Goal: Book appointment/travel/reservation

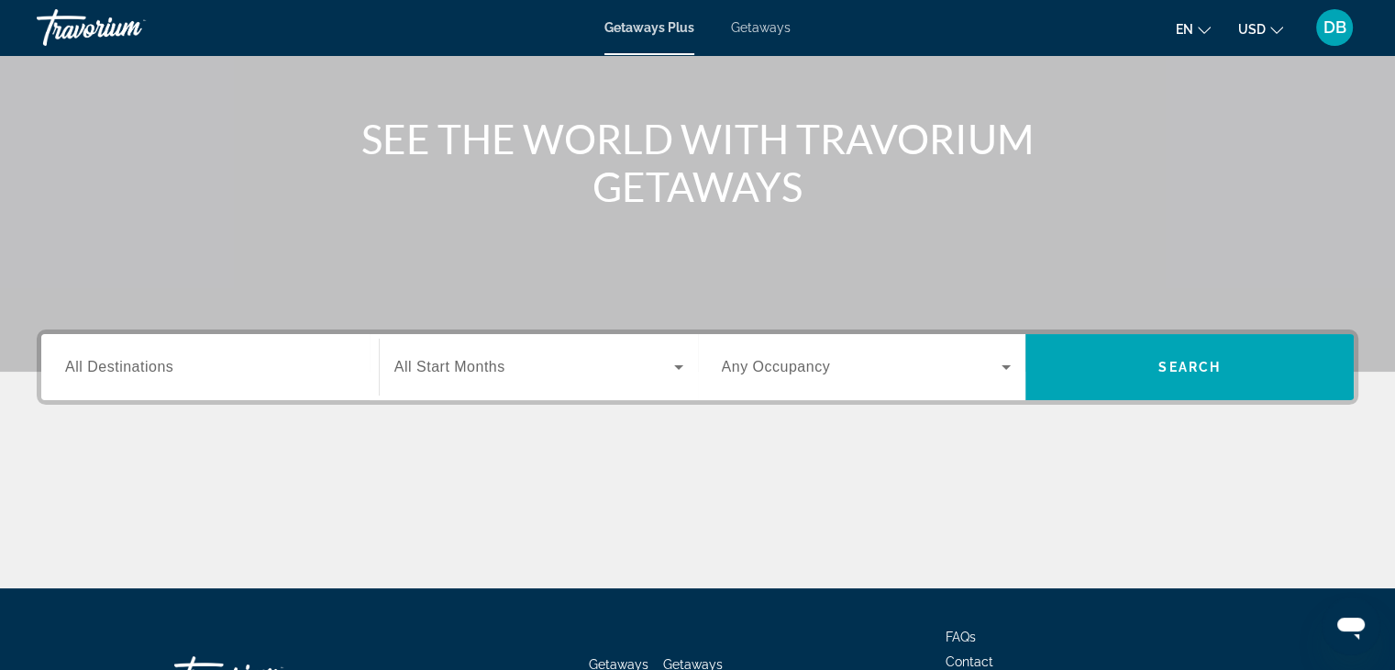
scroll to position [183, 0]
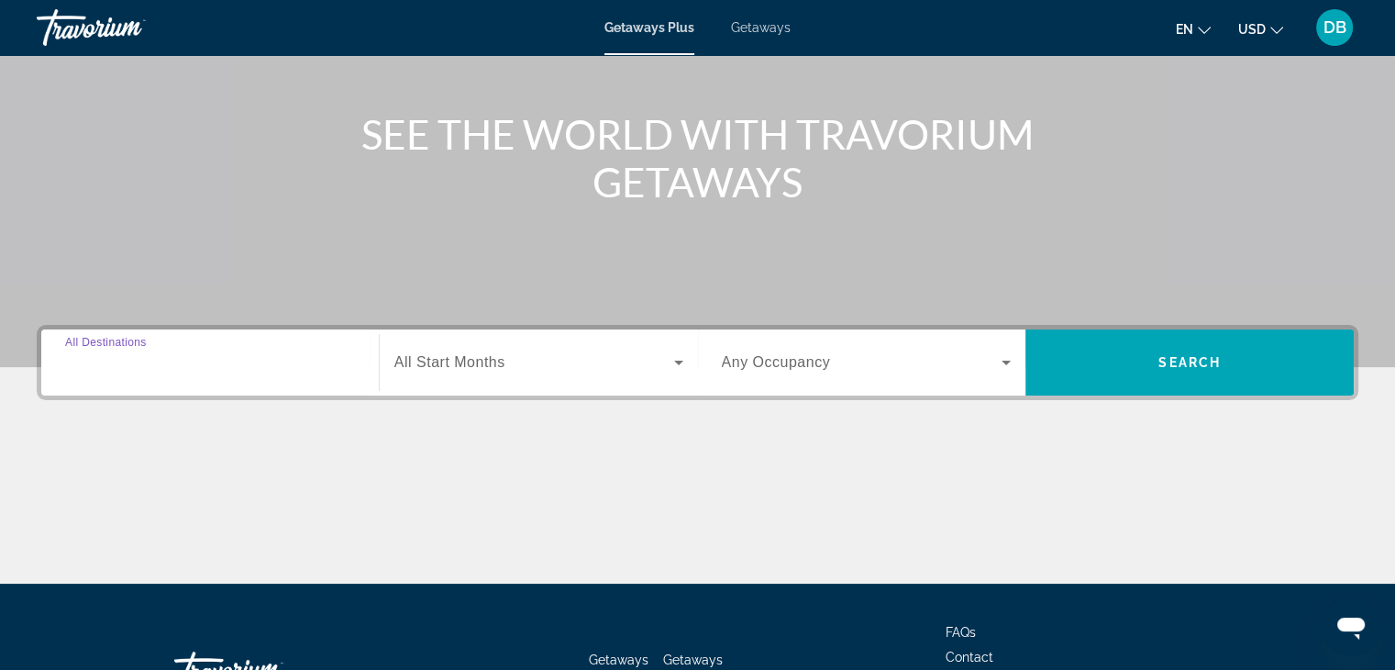
click at [332, 358] on input "Destination All Destinations" at bounding box center [210, 363] width 290 height 22
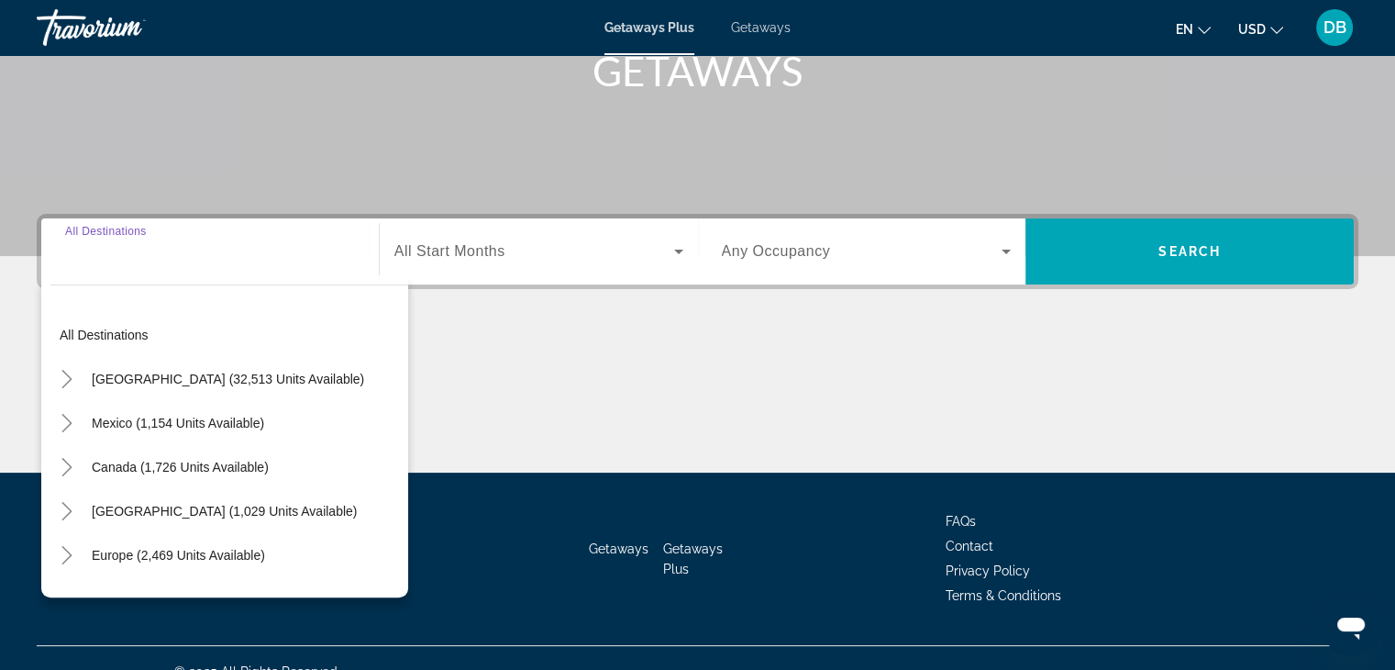
scroll to position [322, 0]
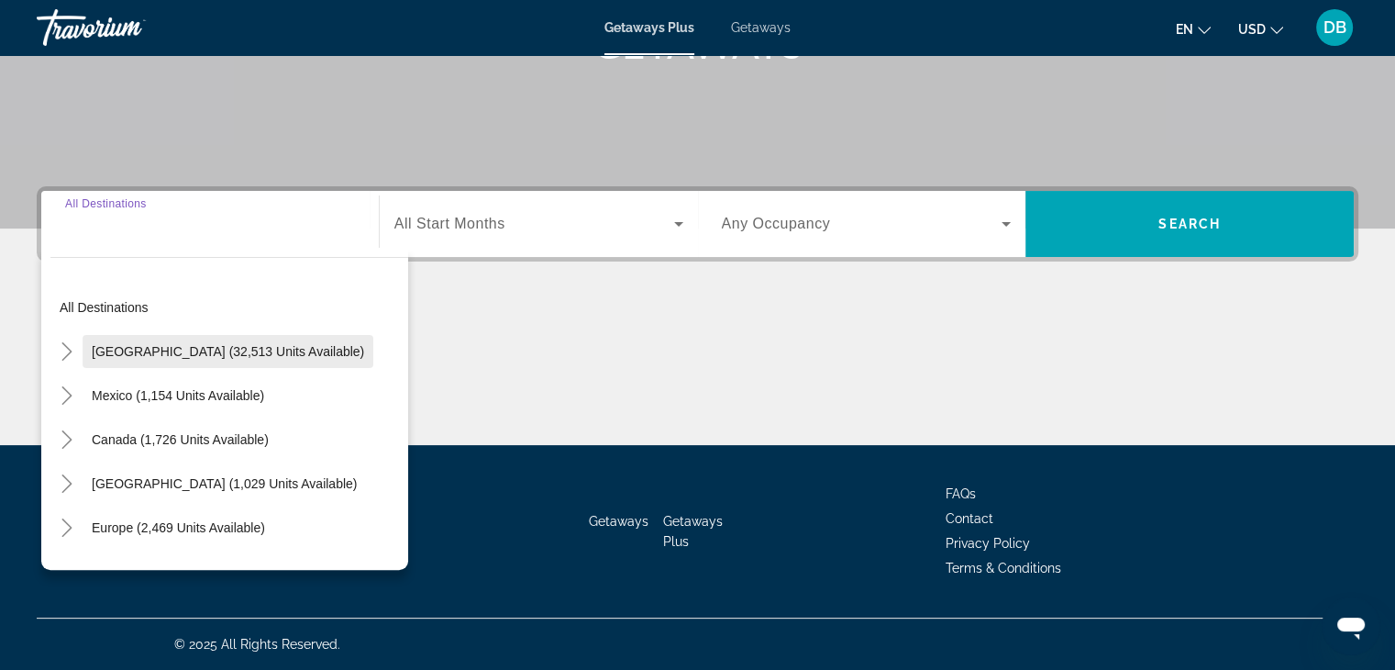
click at [302, 348] on span "[GEOGRAPHIC_DATA] (32,513 units available)" at bounding box center [228, 351] width 272 height 15
type input "**********"
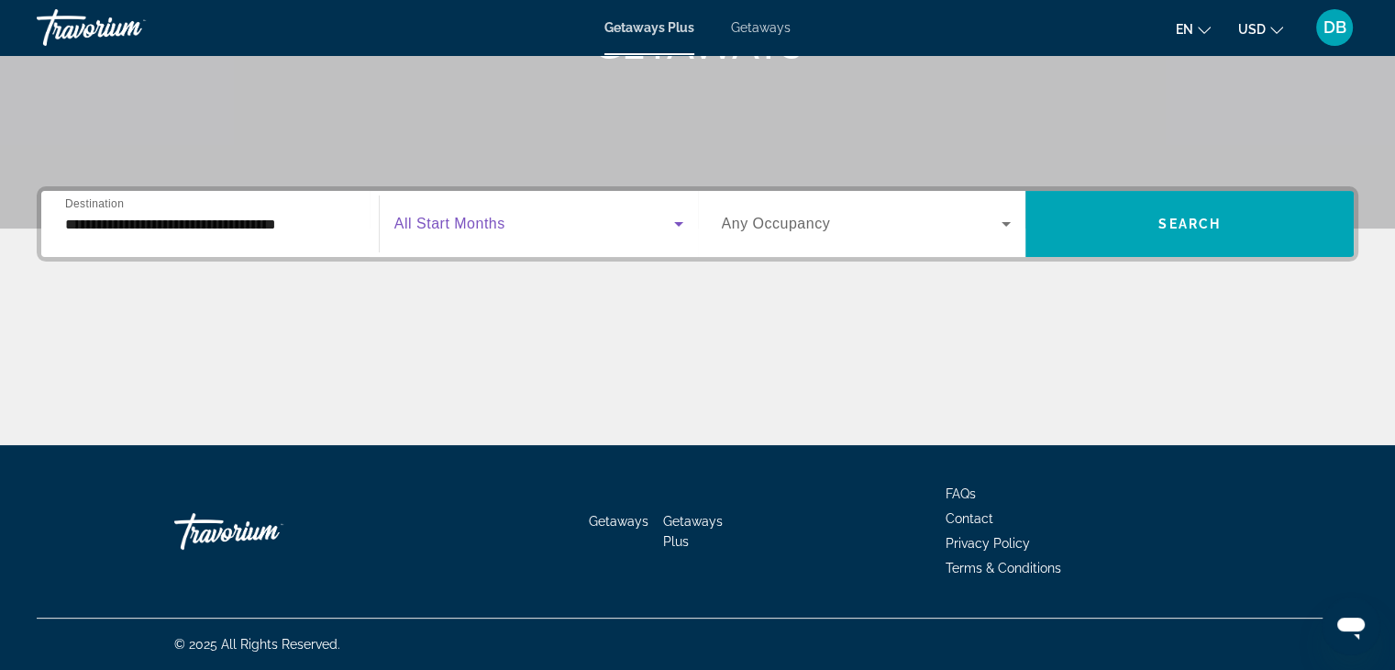
click at [536, 232] on span "Search widget" at bounding box center [534, 224] width 280 height 22
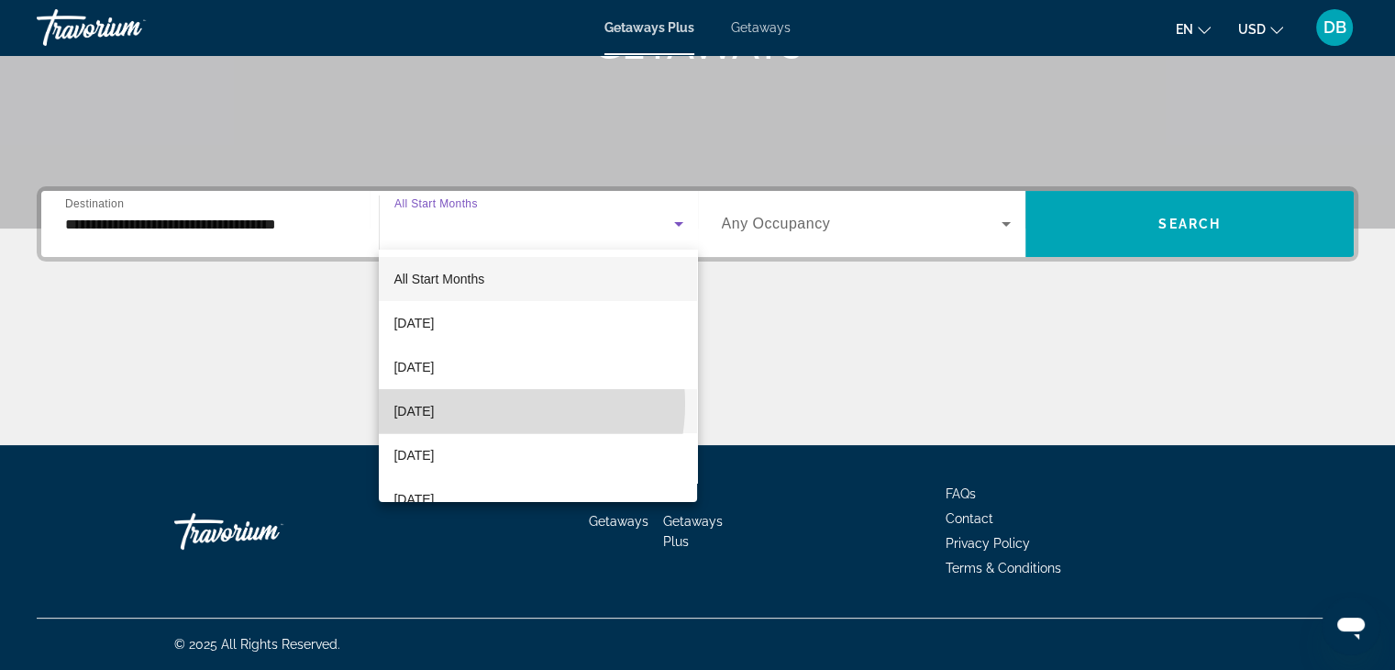
click at [434, 404] on span "[DATE]" at bounding box center [414, 411] width 40 height 22
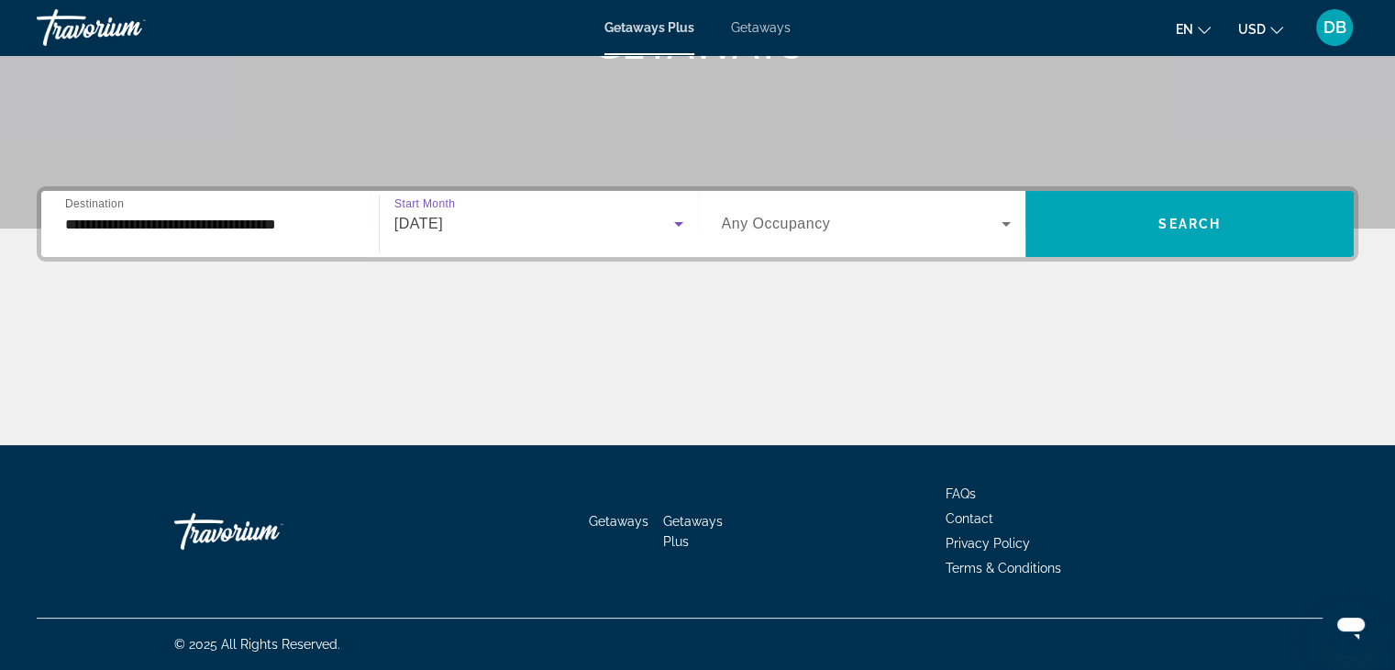
click at [883, 239] on div "Search widget" at bounding box center [867, 223] width 290 height 51
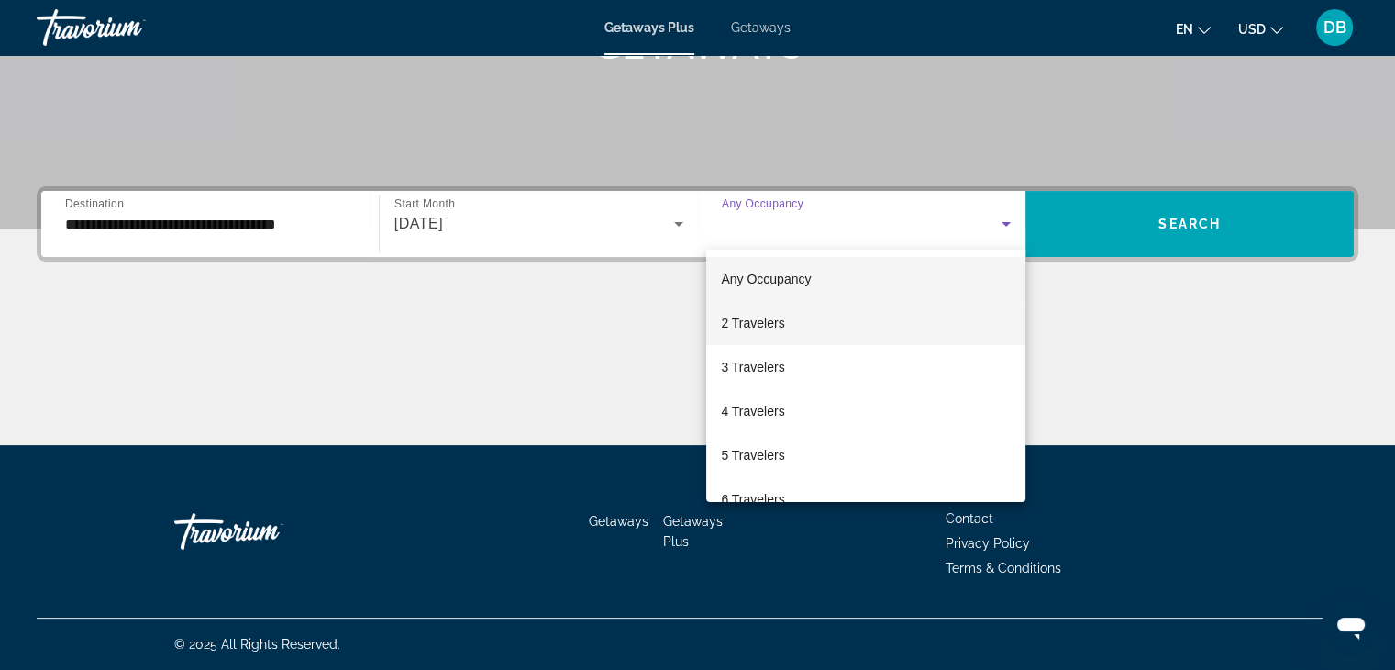
click at [763, 313] on span "2 Travelers" at bounding box center [752, 323] width 63 height 22
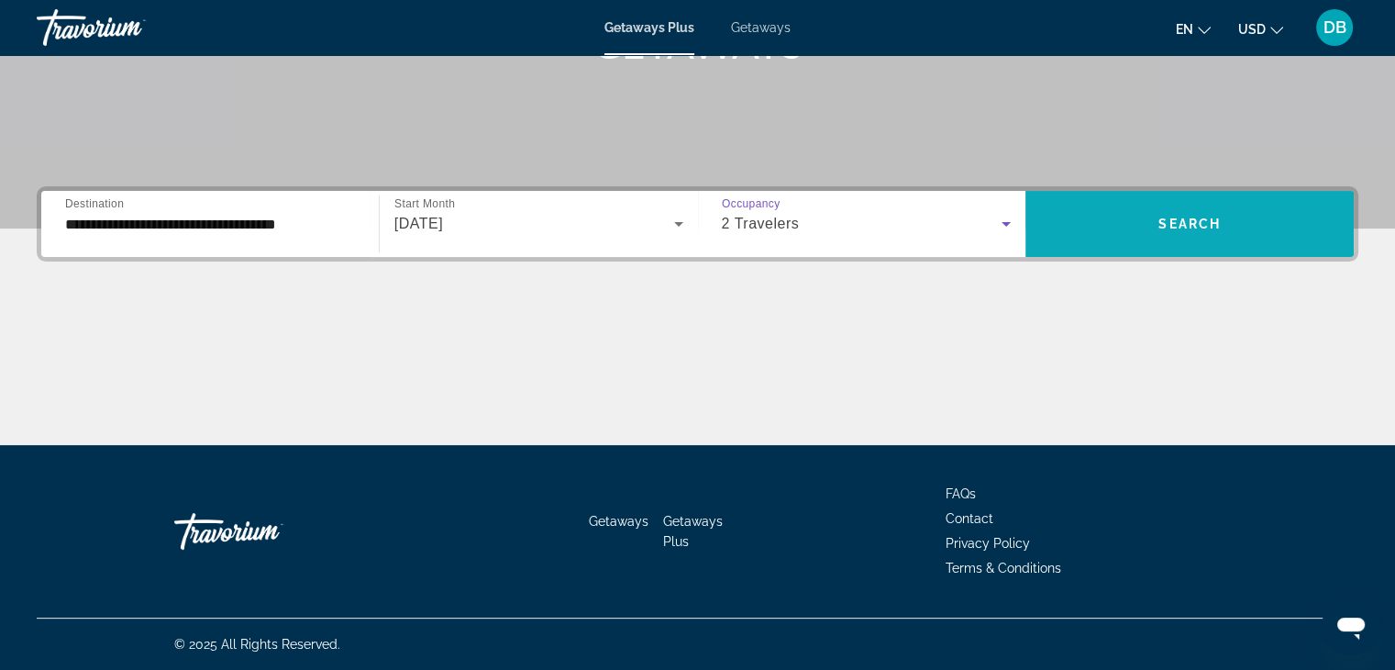
click at [1207, 230] on span "Search" at bounding box center [1190, 224] width 62 height 15
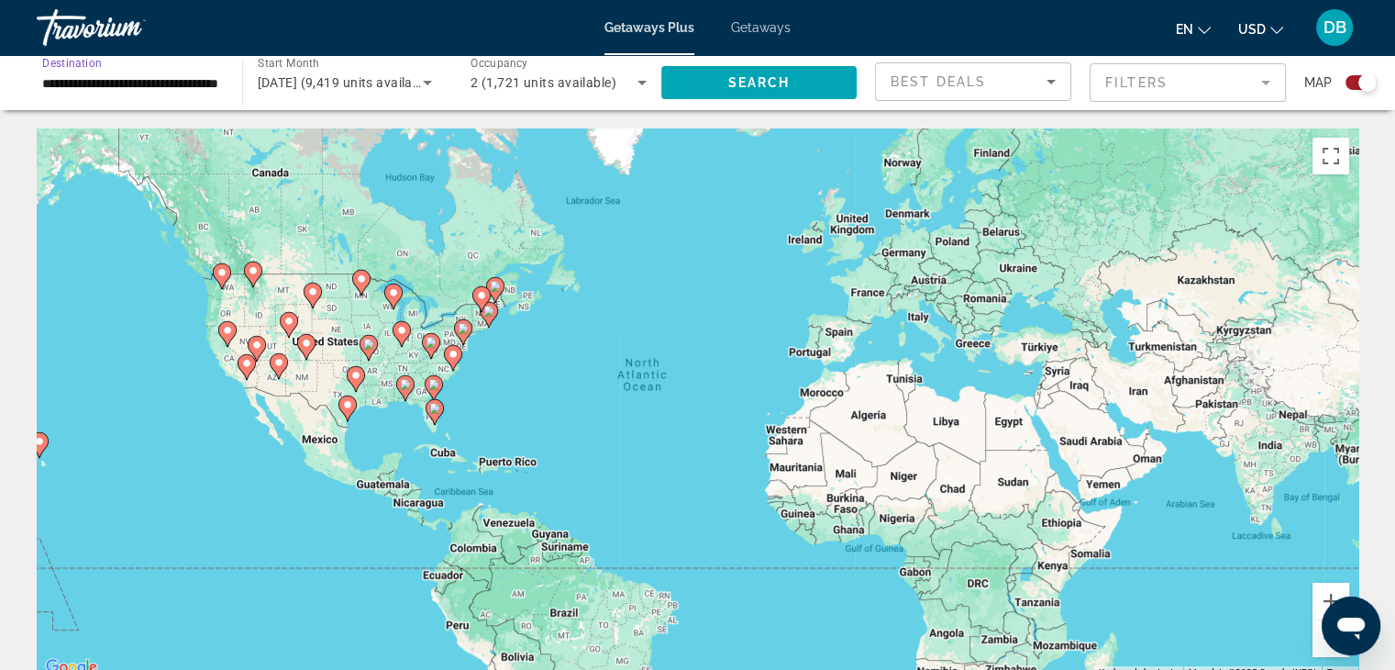
click at [171, 83] on input "**********" at bounding box center [130, 83] width 176 height 22
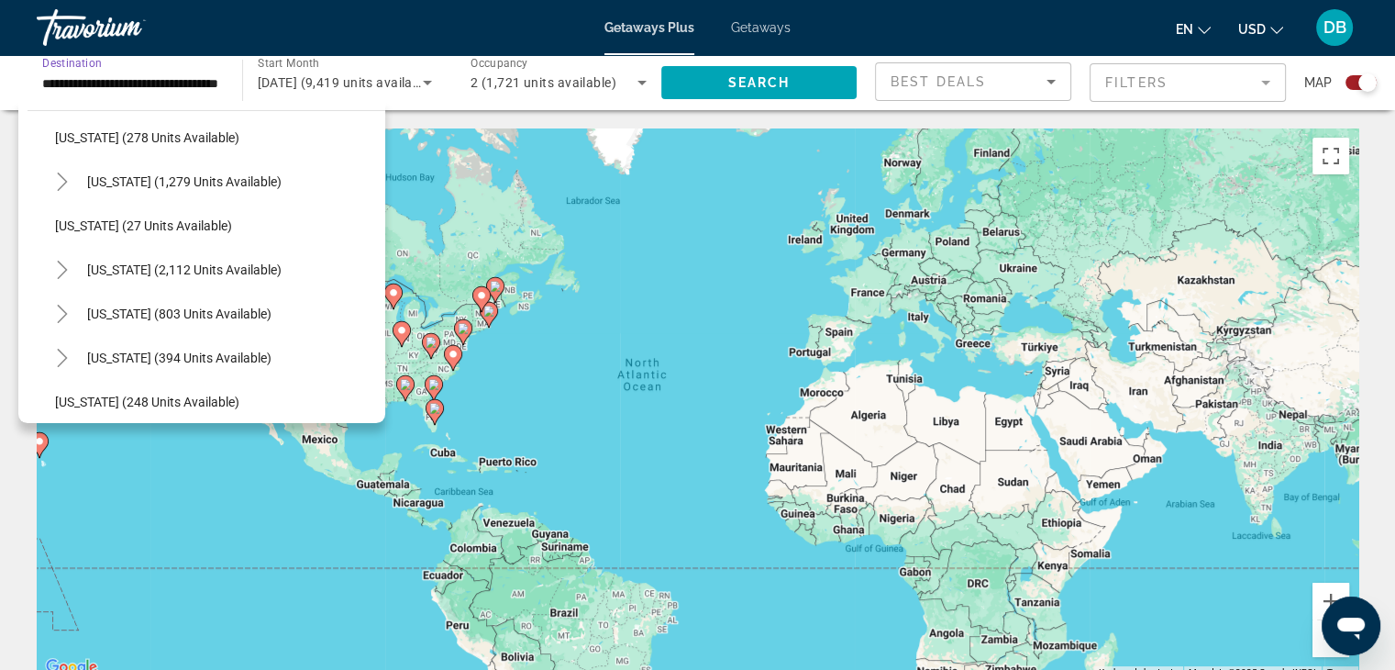
scroll to position [1284, 0]
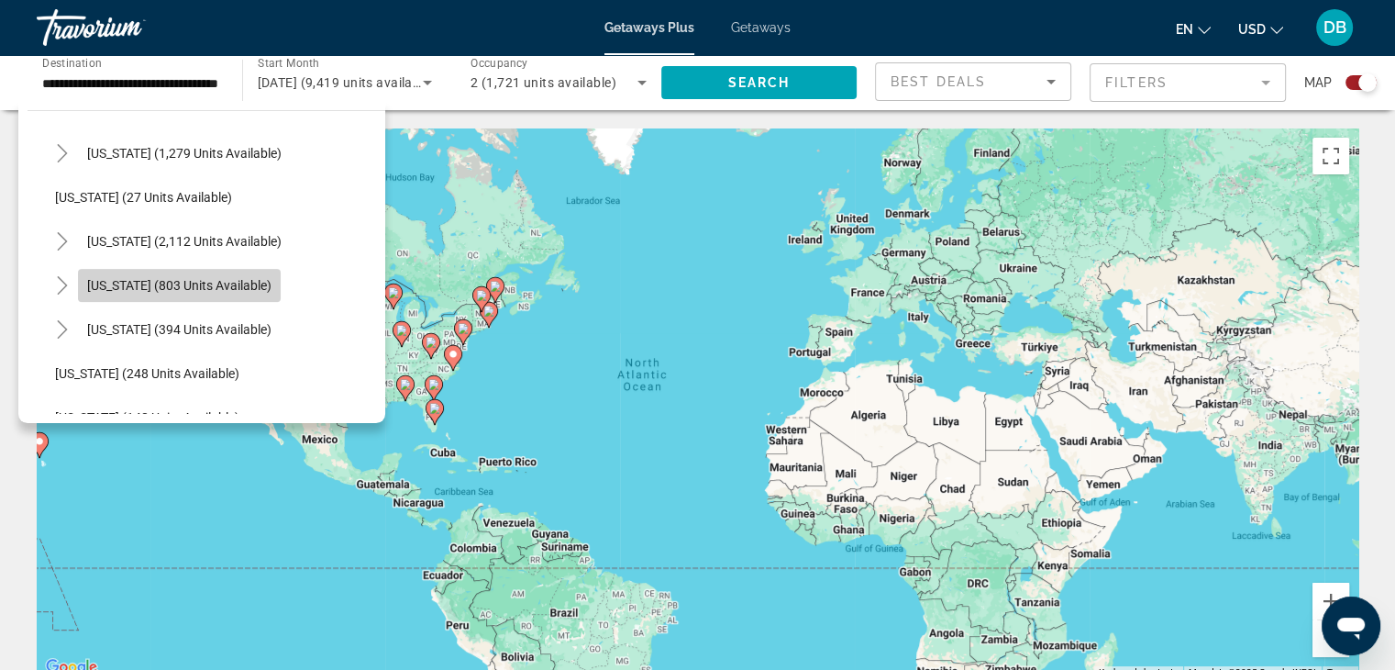
click at [217, 291] on span "[US_STATE] (803 units available)" at bounding box center [179, 285] width 184 height 15
type input "**********"
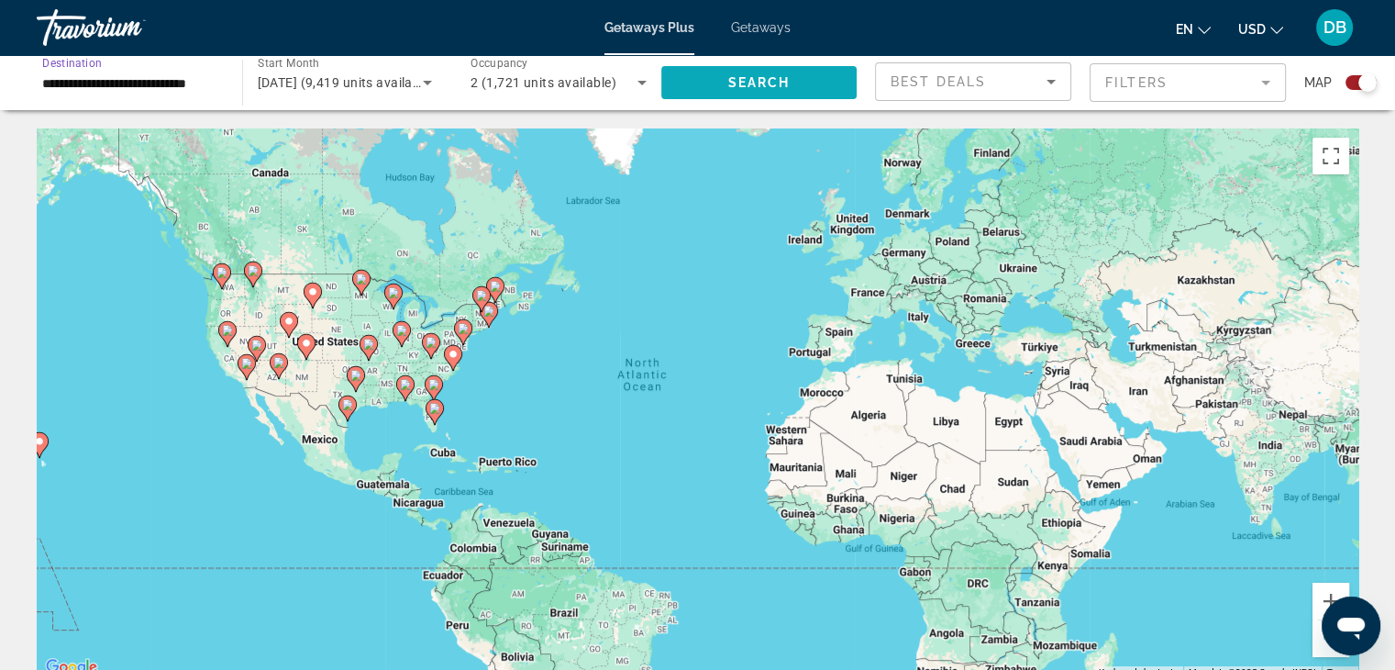
click at [730, 84] on span "Search" at bounding box center [759, 82] width 62 height 15
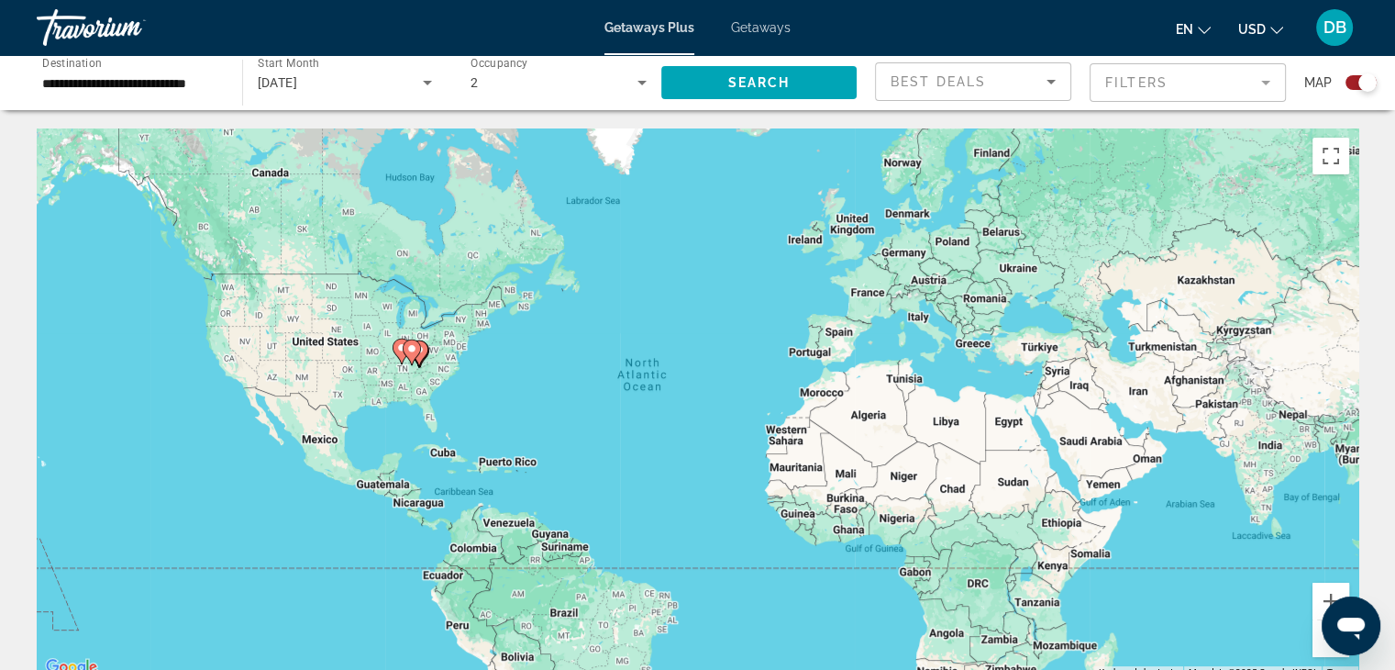
drag, startPoint x: 1365, startPoint y: 83, endPoint x: 1350, endPoint y: 85, distance: 15.7
click at [1350, 85] on div "Search widget" at bounding box center [1361, 82] width 31 height 15
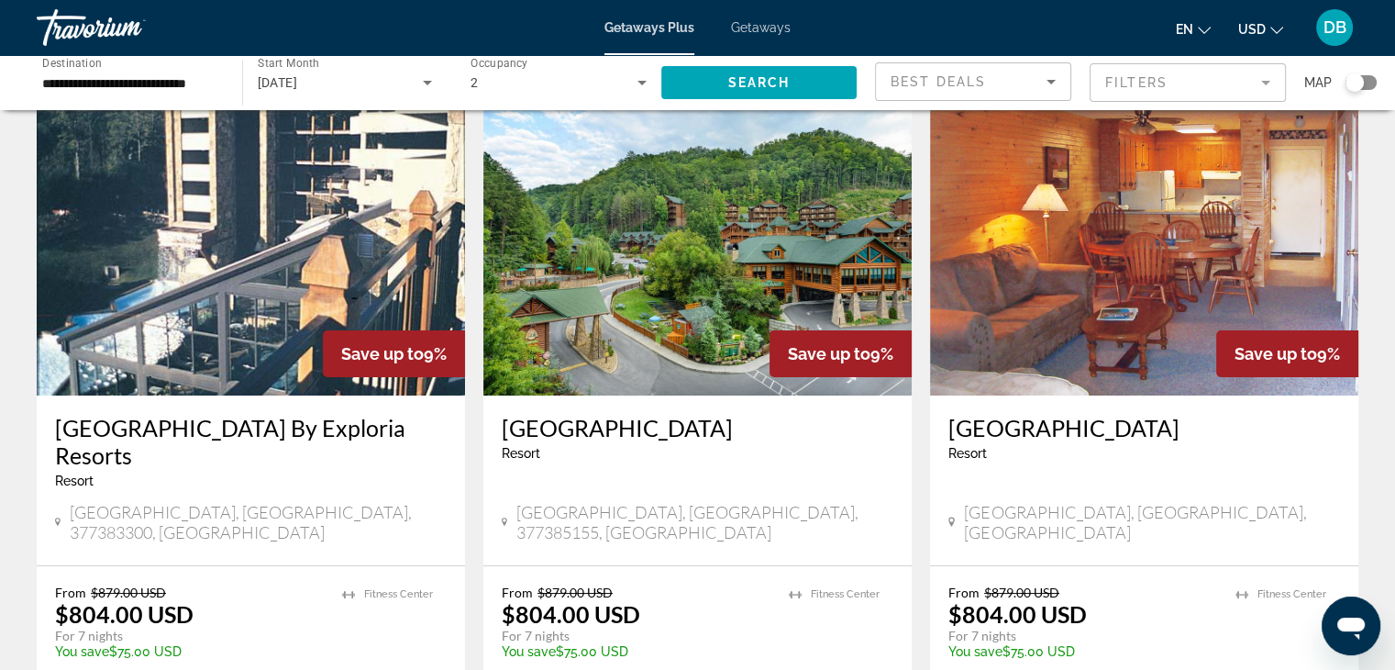
scroll to position [183, 0]
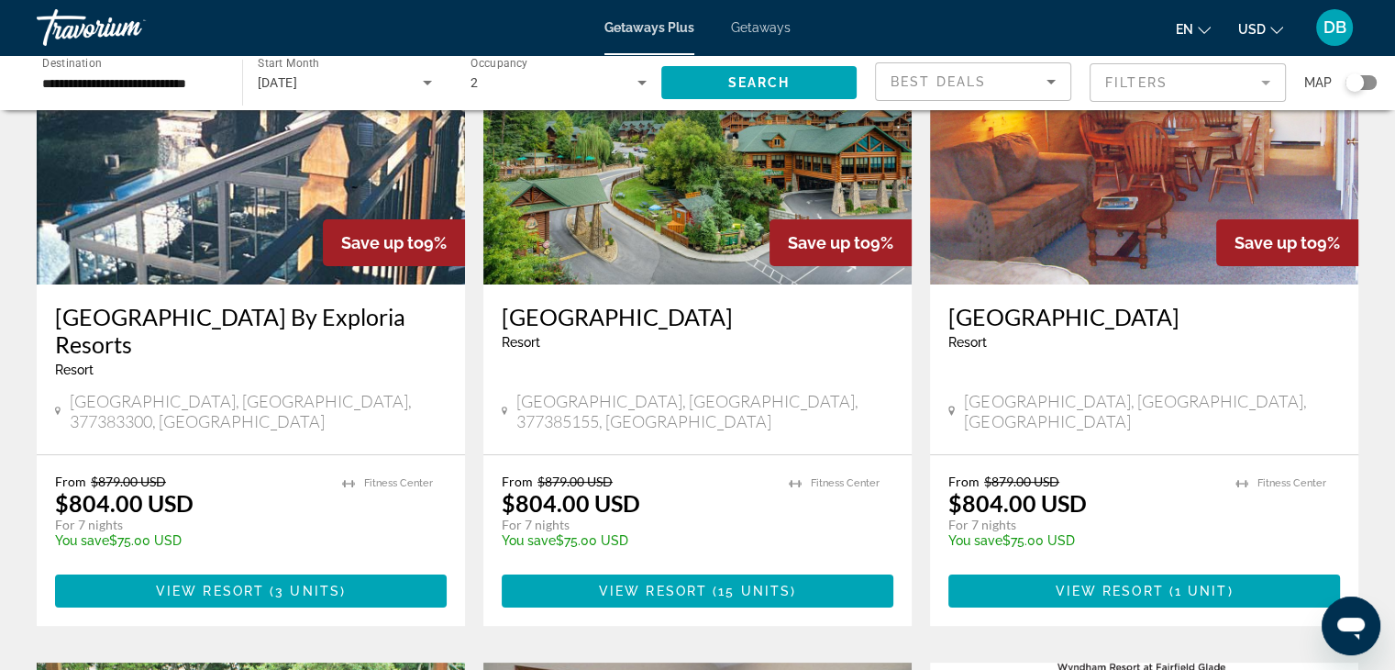
click at [990, 79] on div "Best Deals" at bounding box center [969, 82] width 156 height 22
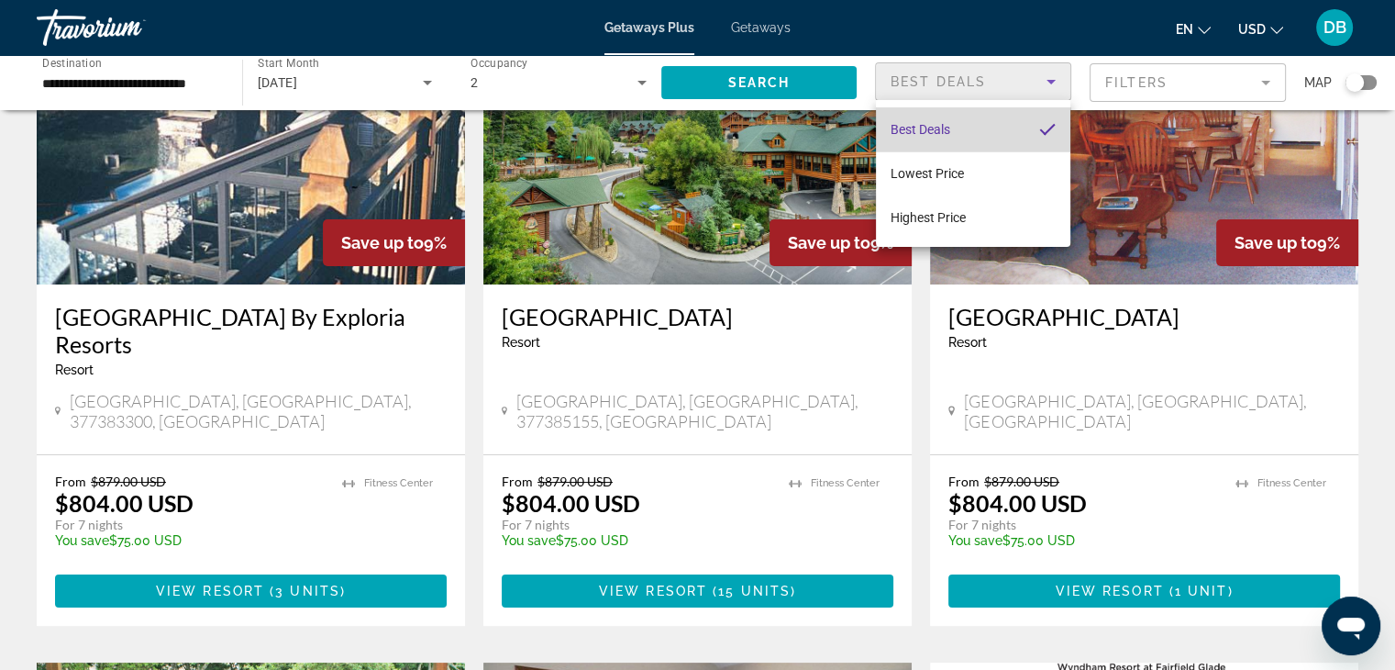
click at [952, 127] on mat-option "Best Deals" at bounding box center [973, 129] width 194 height 44
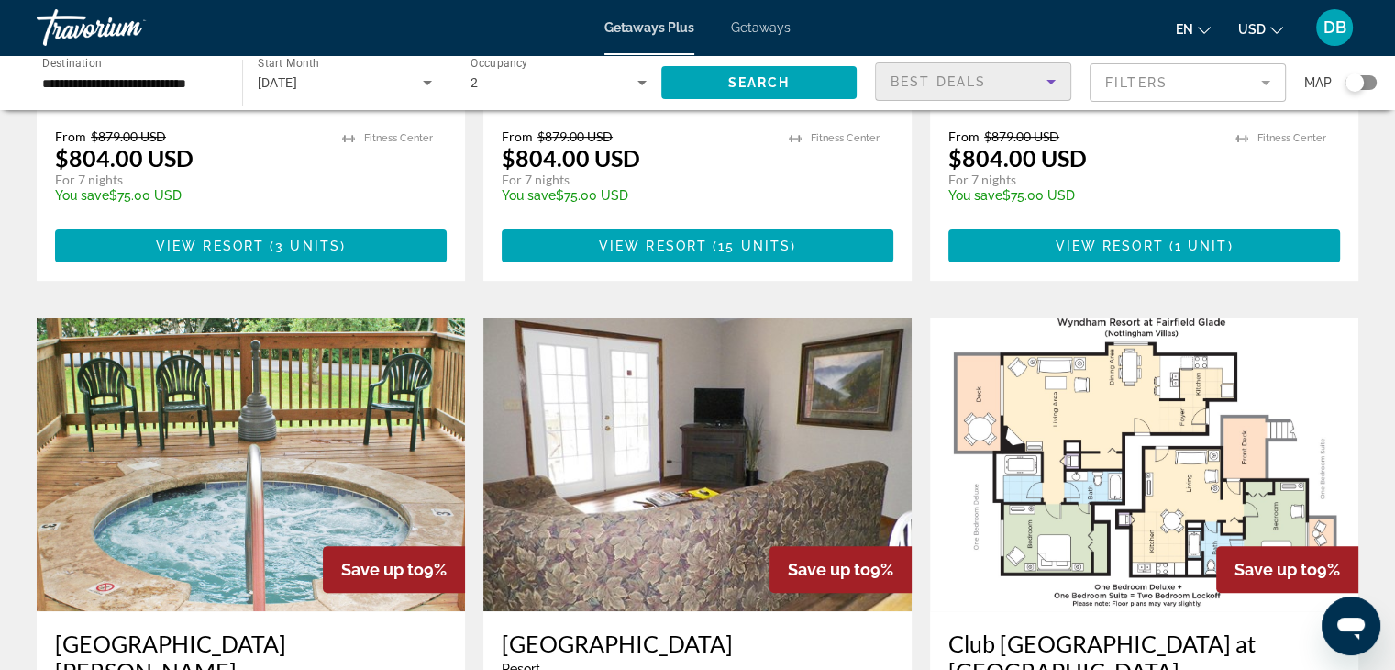
scroll to position [334, 0]
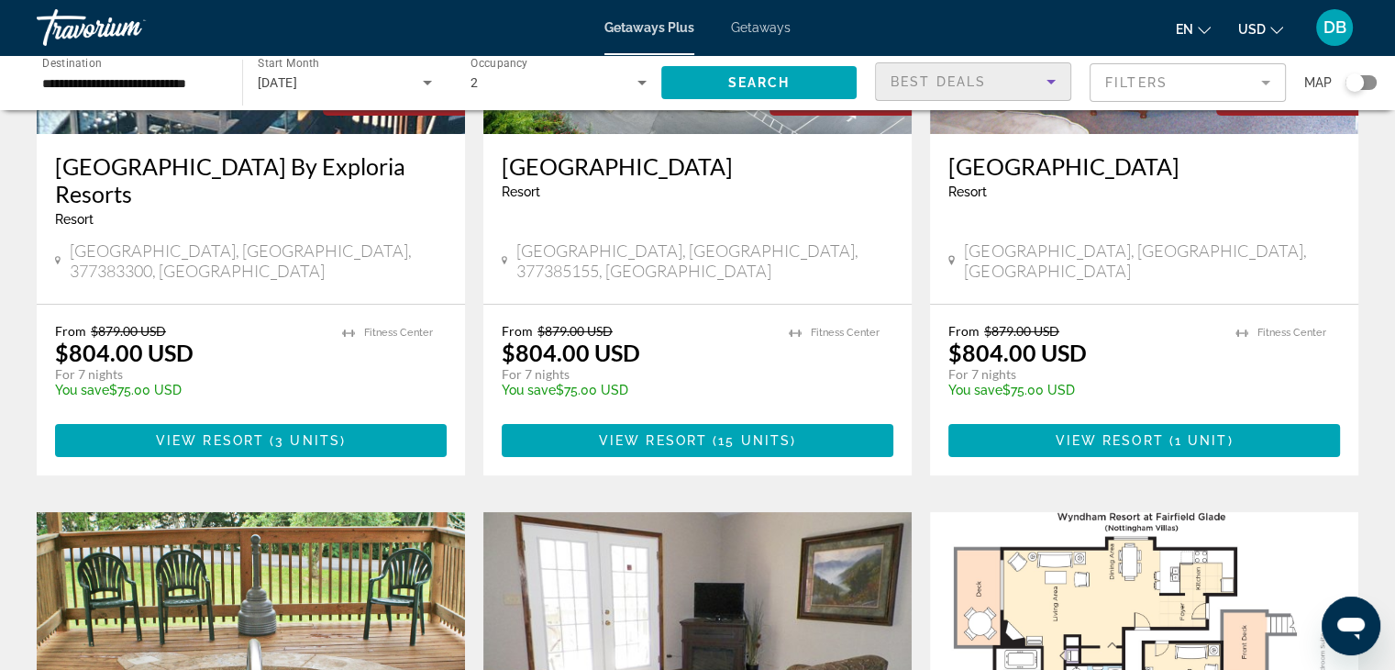
click at [1053, 73] on icon "Sort by" at bounding box center [1051, 82] width 22 height 22
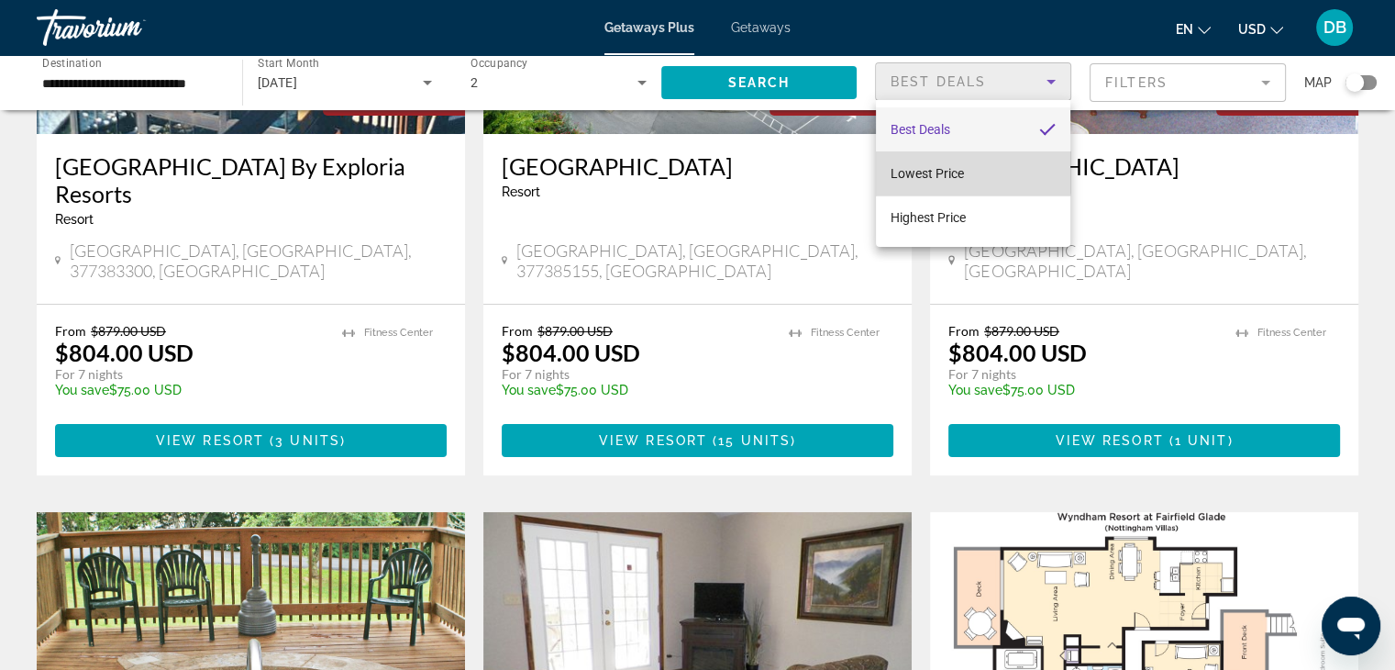
click at [966, 169] on mat-option "Lowest Price" at bounding box center [973, 173] width 194 height 44
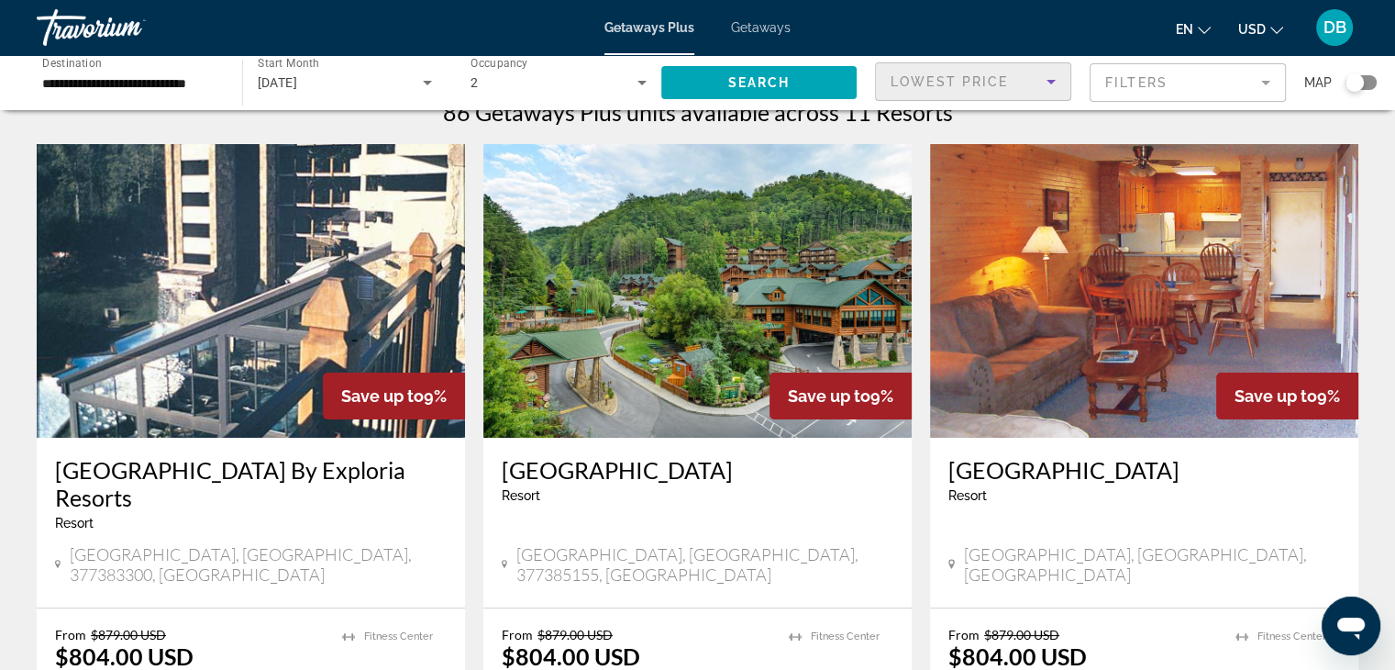
scroll to position [0, 0]
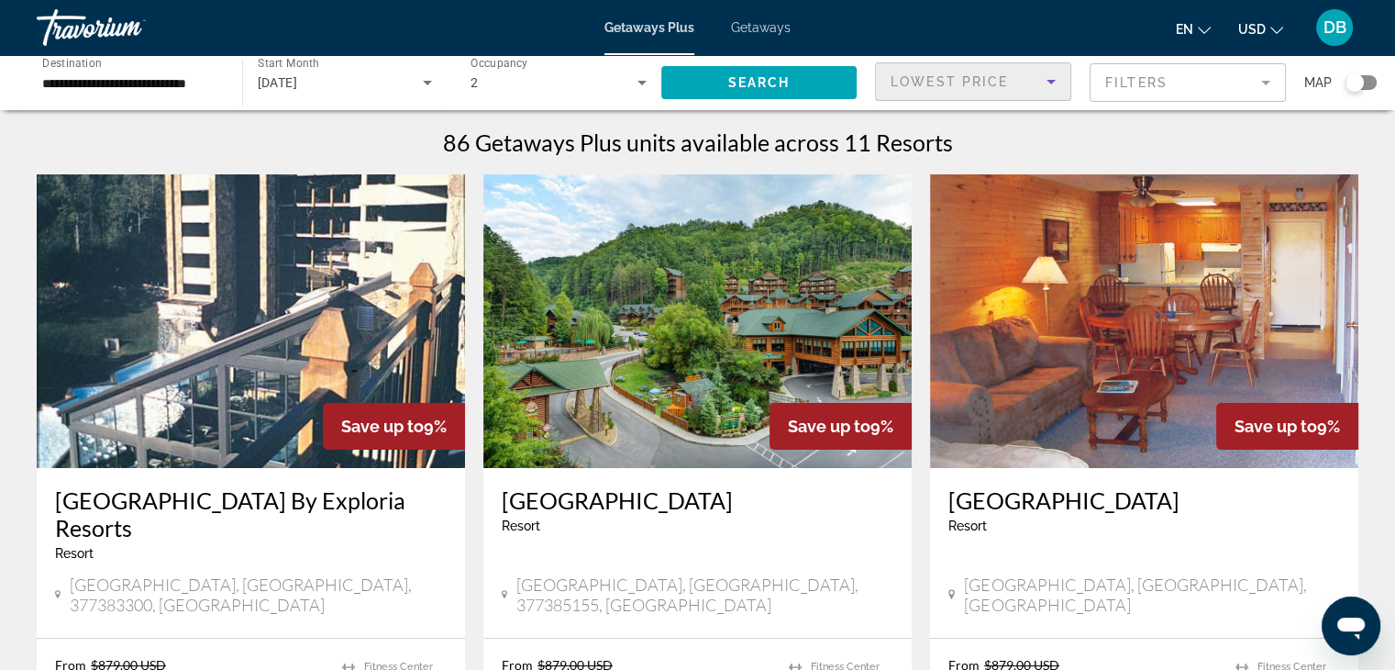
click at [642, 27] on span "Getaways Plus" at bounding box center [650, 27] width 90 height 15
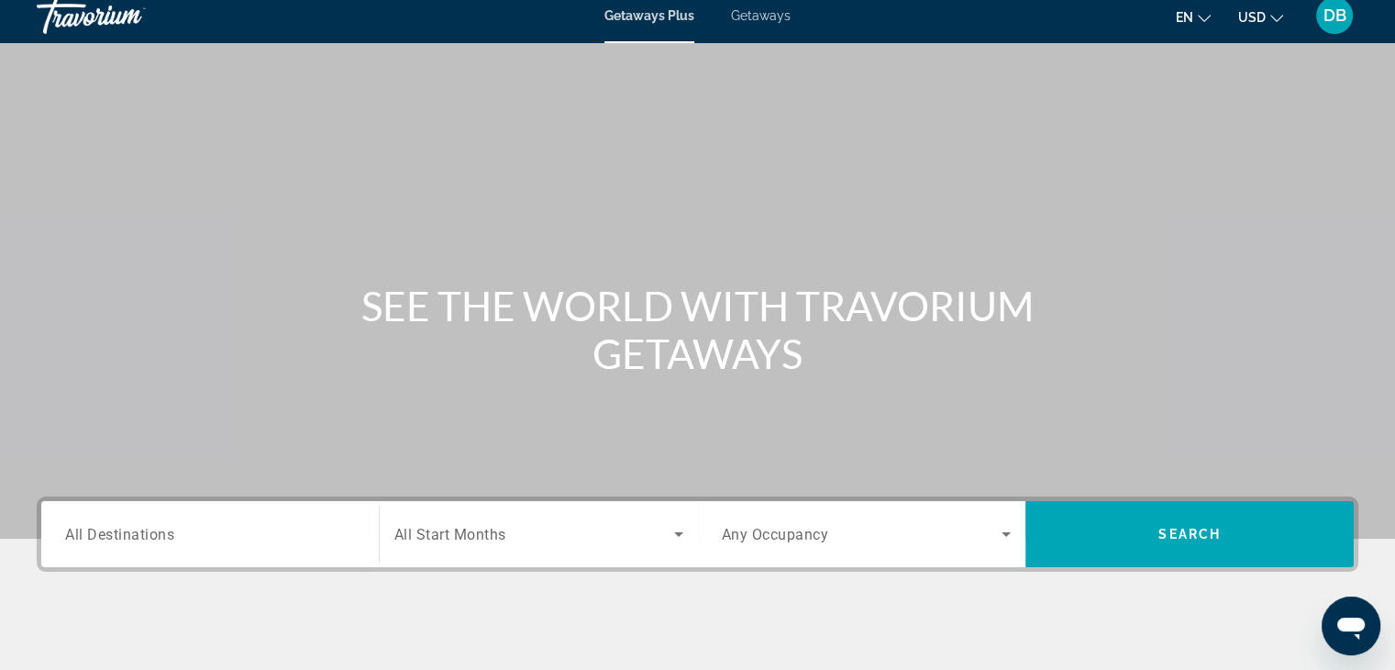
scroll to position [183, 0]
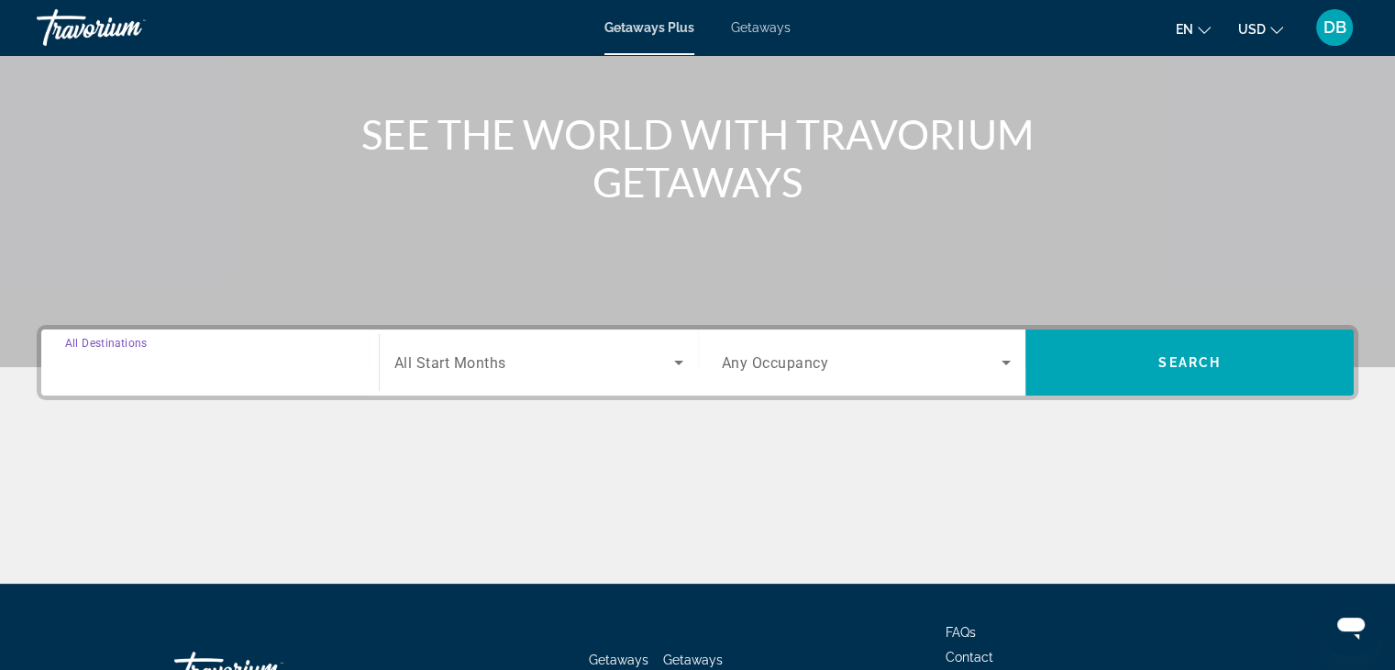
click at [206, 357] on input "Destination All Destinations" at bounding box center [210, 363] width 290 height 22
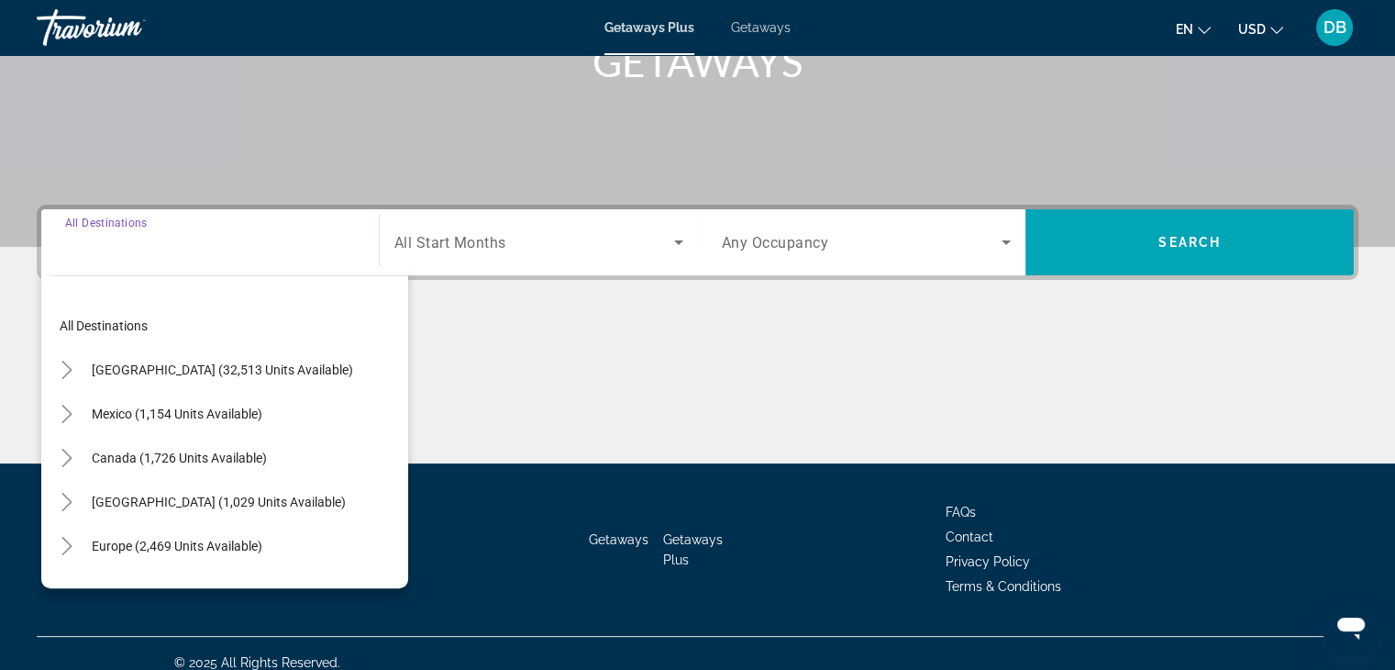
scroll to position [322, 0]
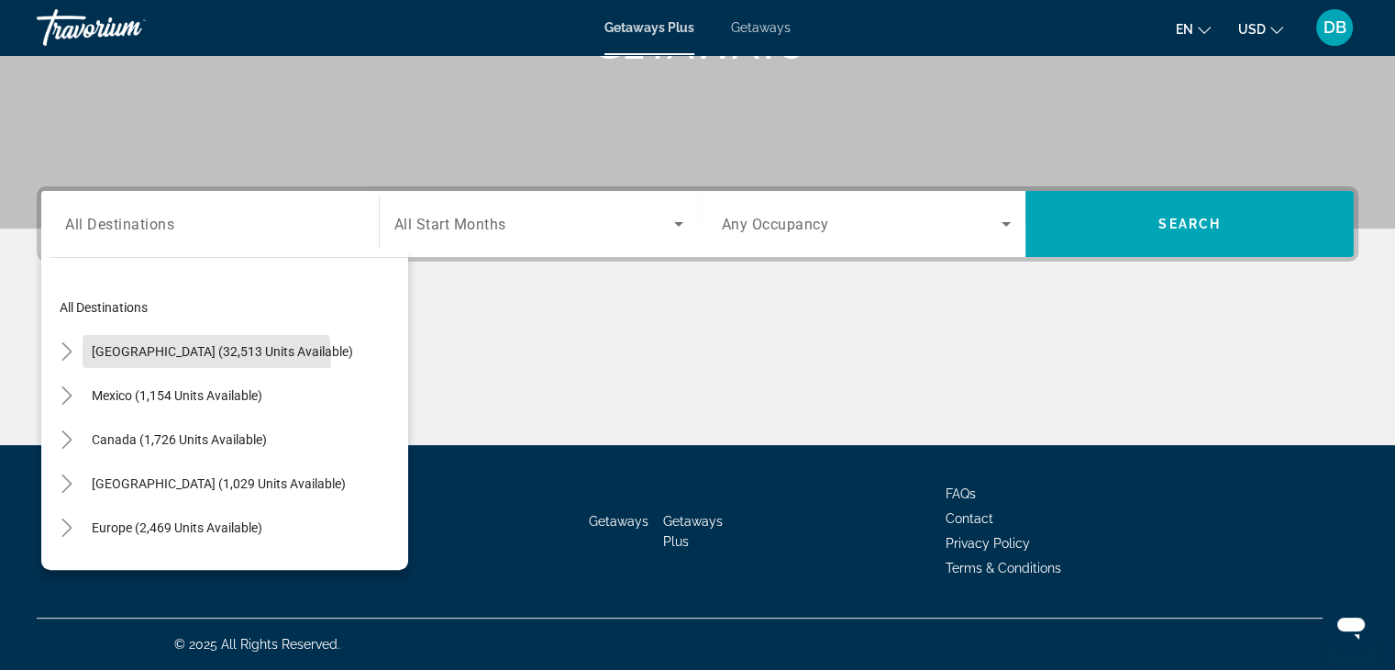
click at [206, 357] on span "[GEOGRAPHIC_DATA] (32,513 units available)" at bounding box center [222, 351] width 261 height 15
type input "**********"
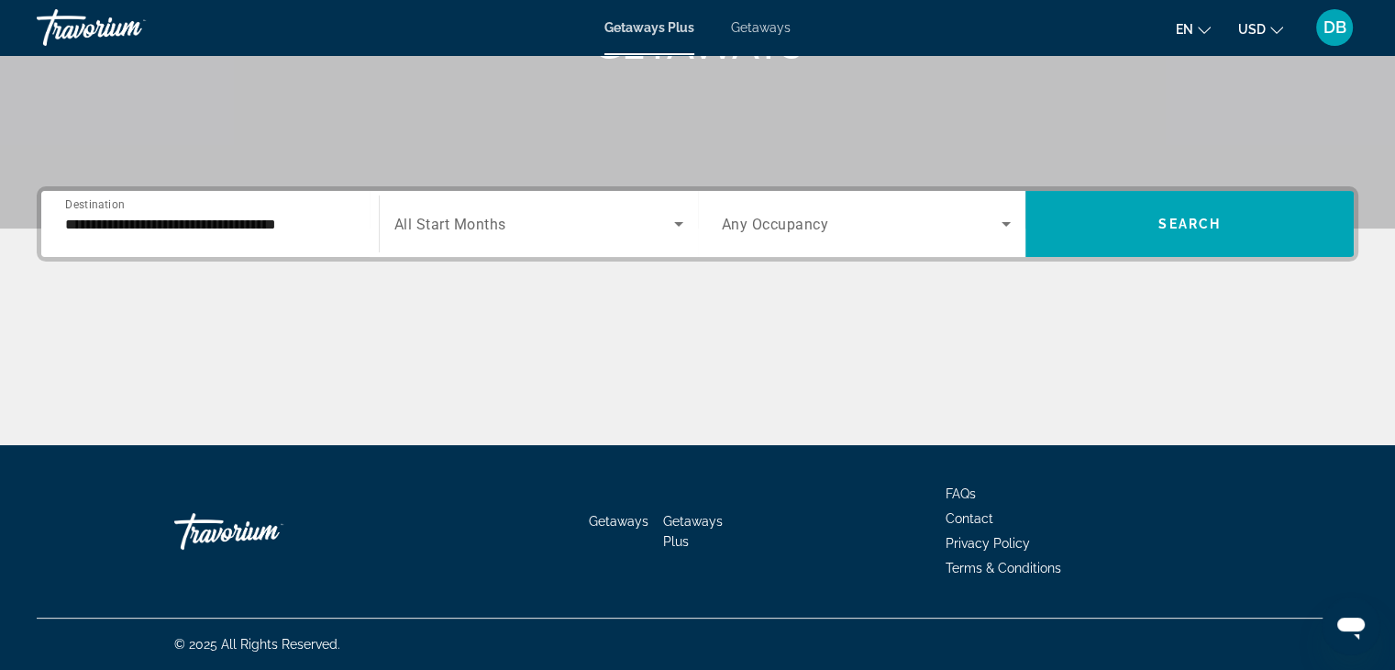
click at [447, 226] on span "All Start Months" at bounding box center [450, 224] width 112 height 17
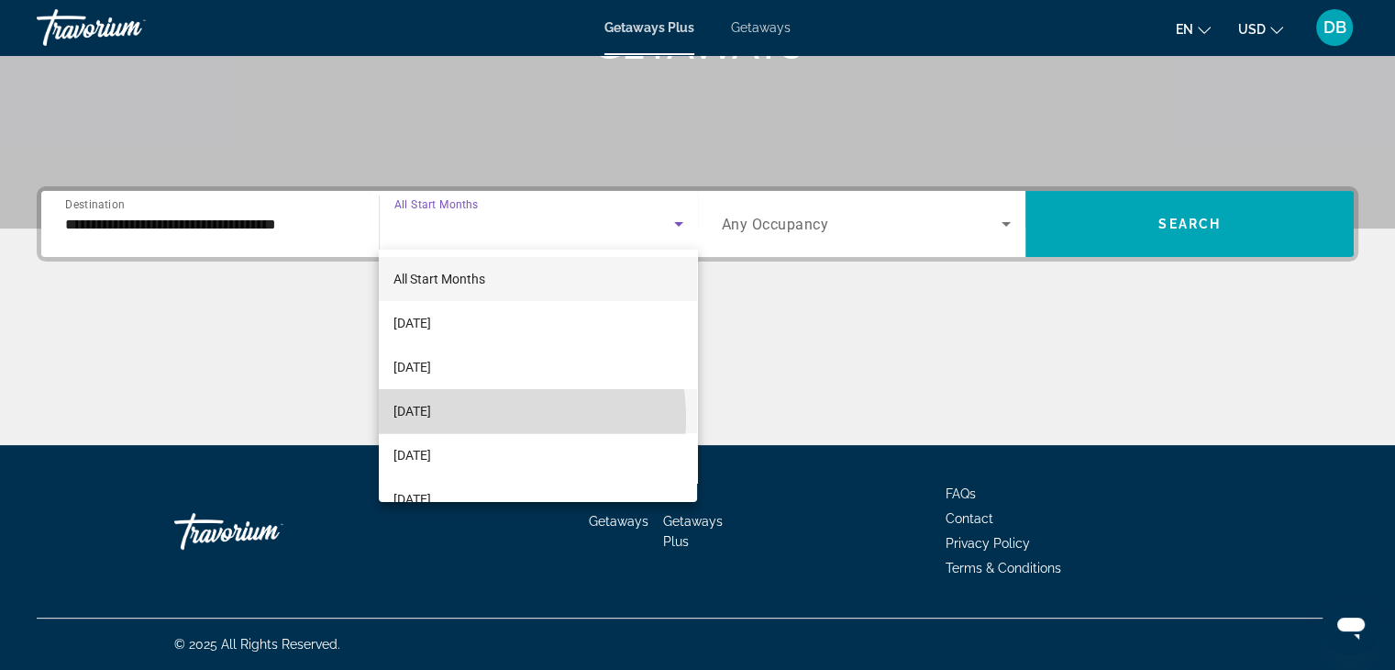
click at [431, 418] on span "[DATE]" at bounding box center [413, 411] width 38 height 22
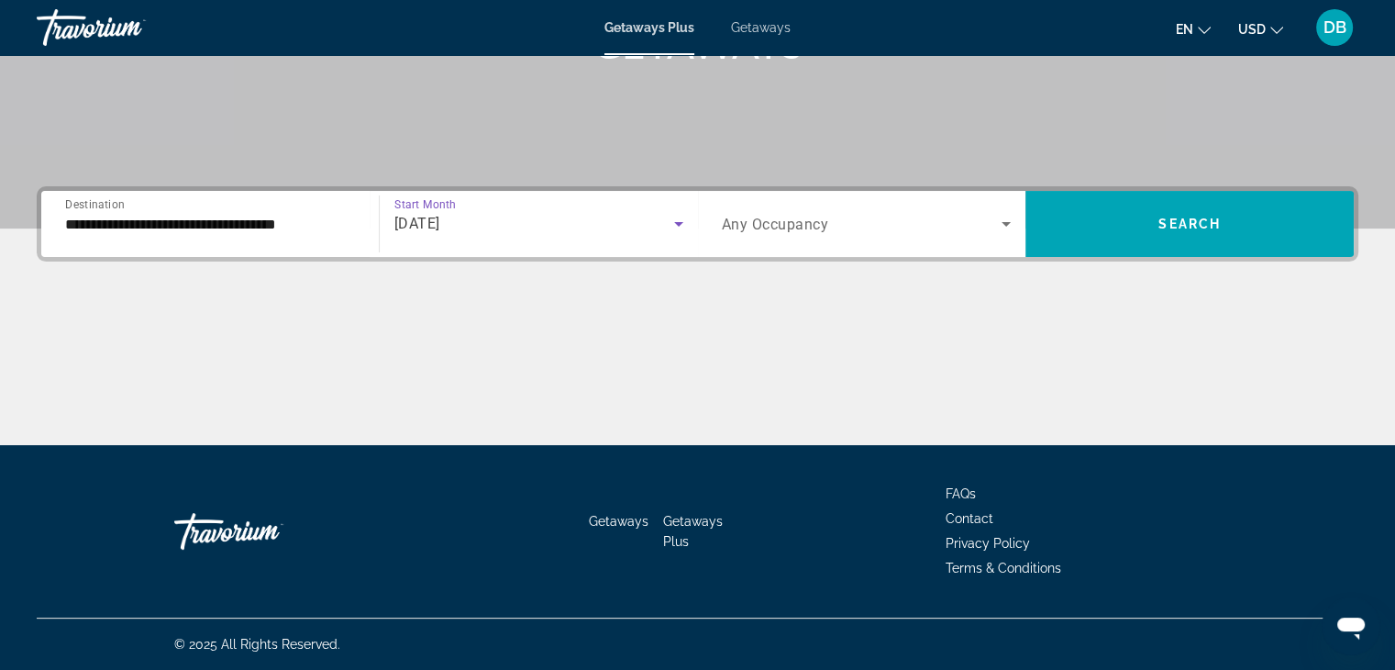
click at [809, 216] on span "Any Occupancy" at bounding box center [775, 224] width 107 height 17
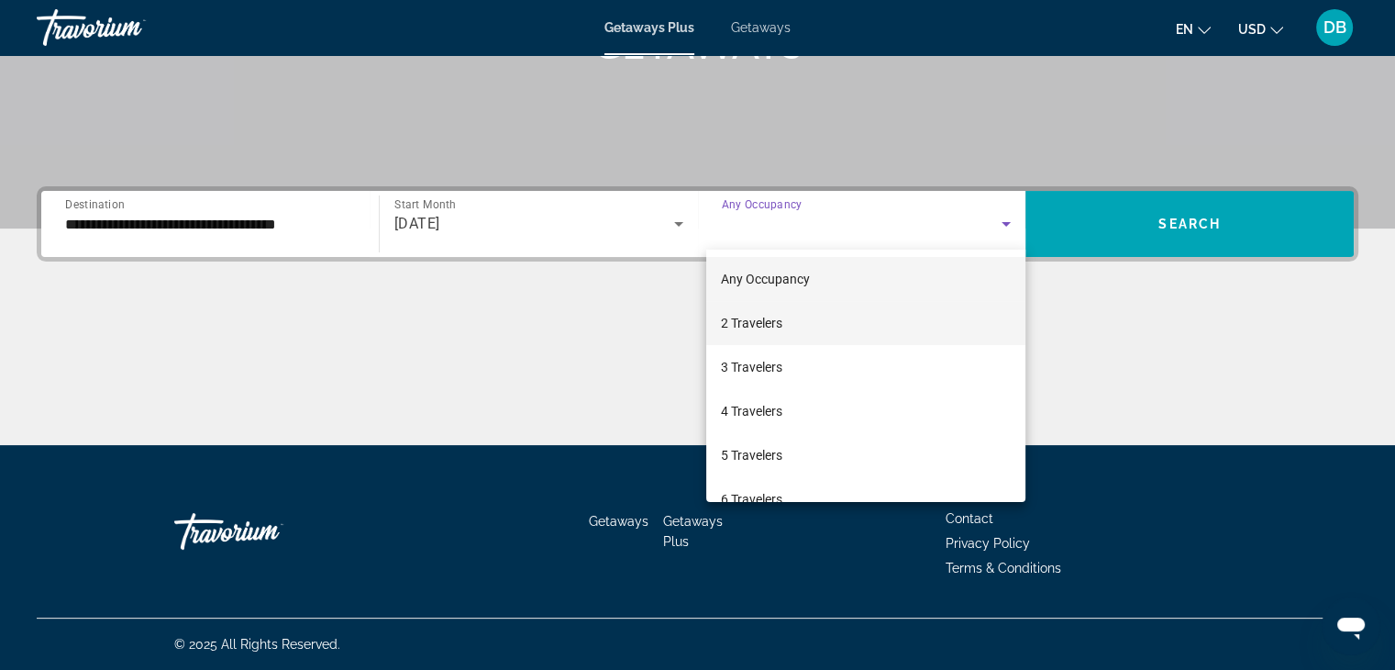
click at [783, 317] on span "2 Travelers" at bounding box center [751, 323] width 61 height 22
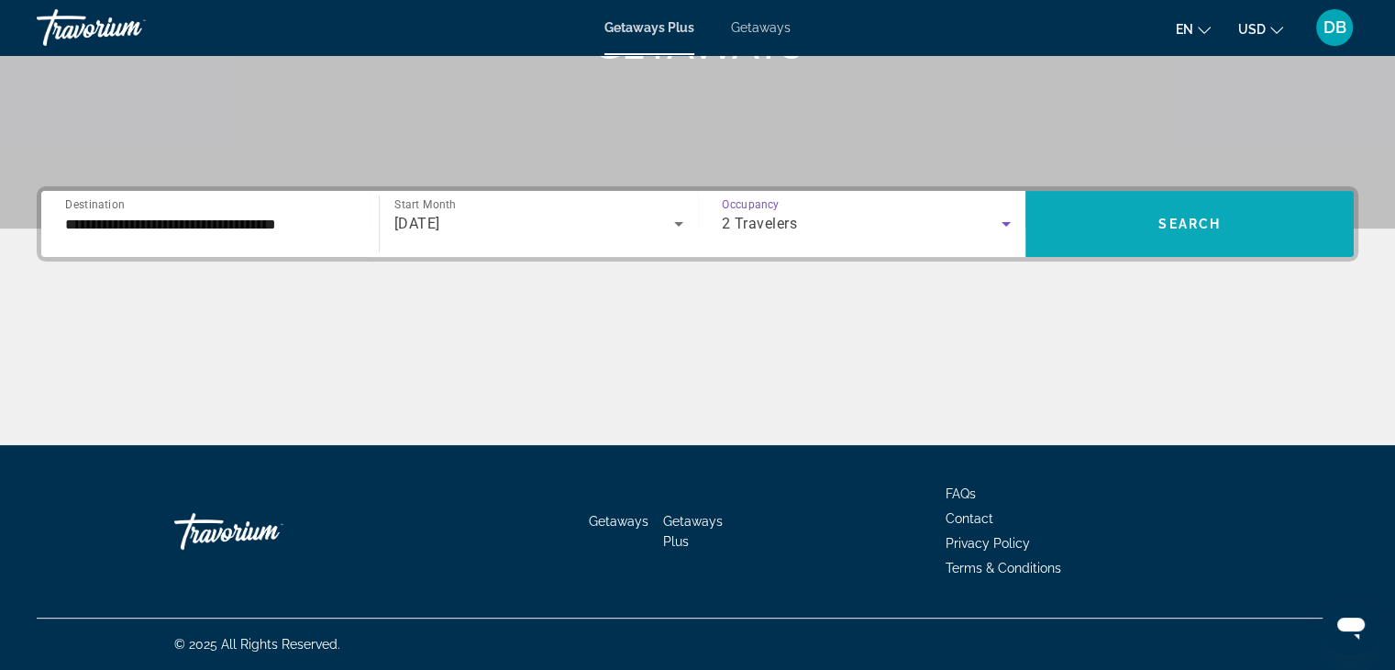
click at [1086, 222] on span "Search widget" at bounding box center [1190, 224] width 328 height 44
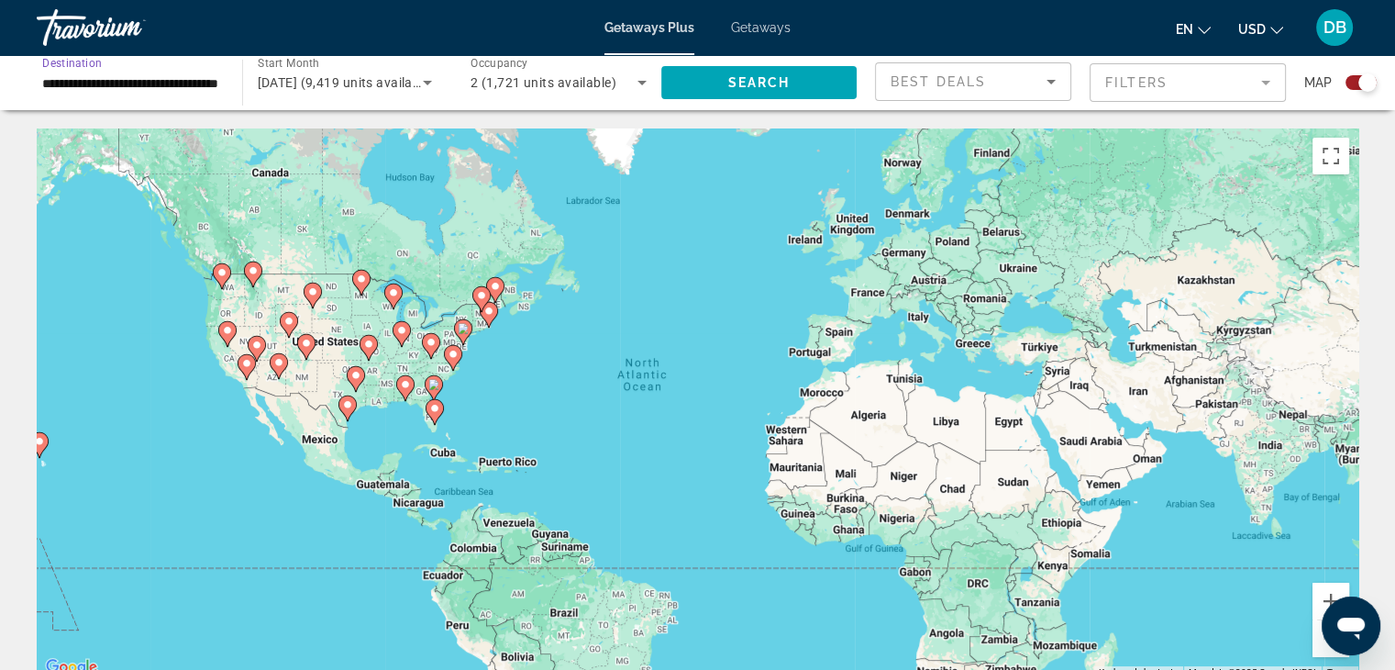
click at [179, 79] on input "**********" at bounding box center [130, 83] width 176 height 22
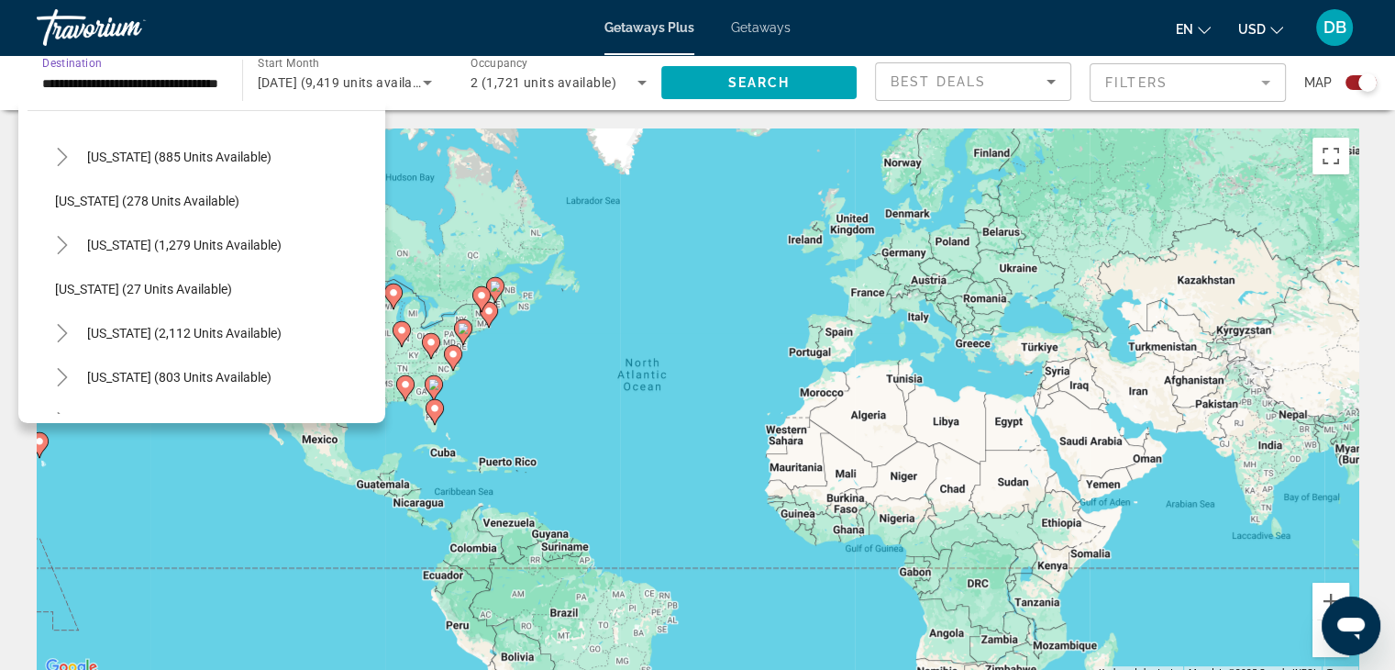
scroll to position [1376, 0]
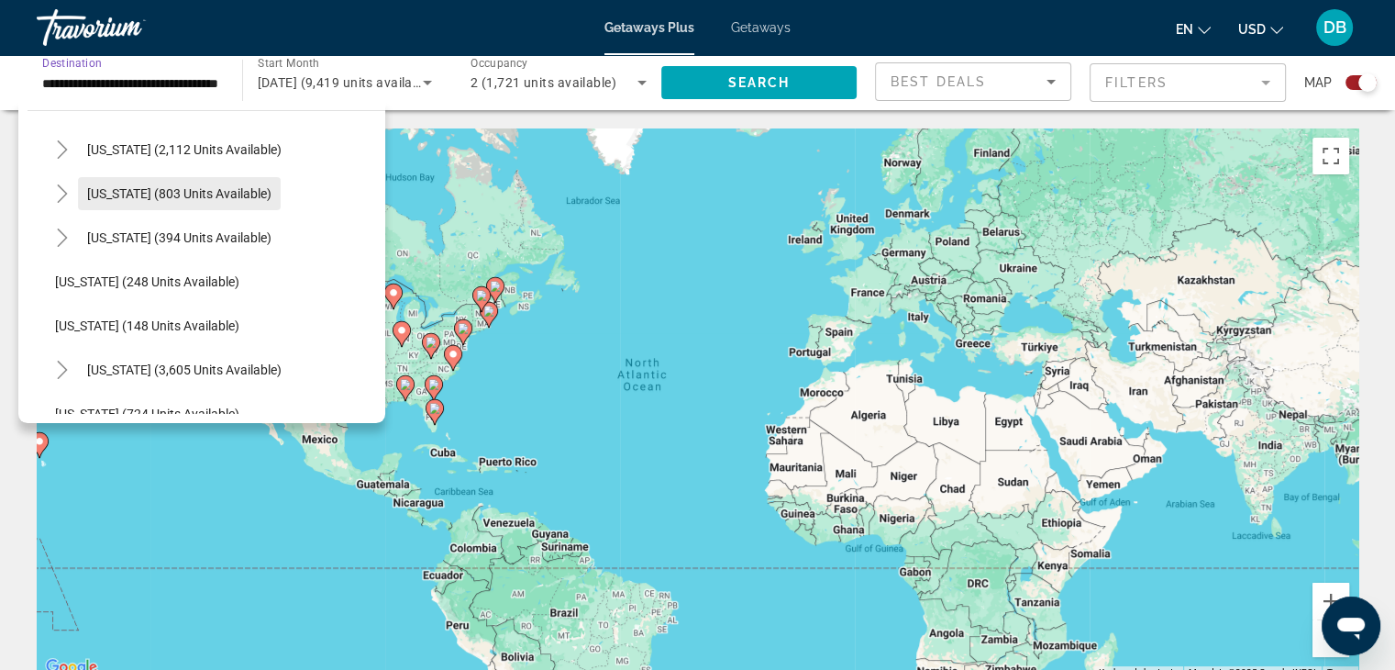
click at [167, 203] on span "Search widget" at bounding box center [179, 194] width 203 height 44
type input "**********"
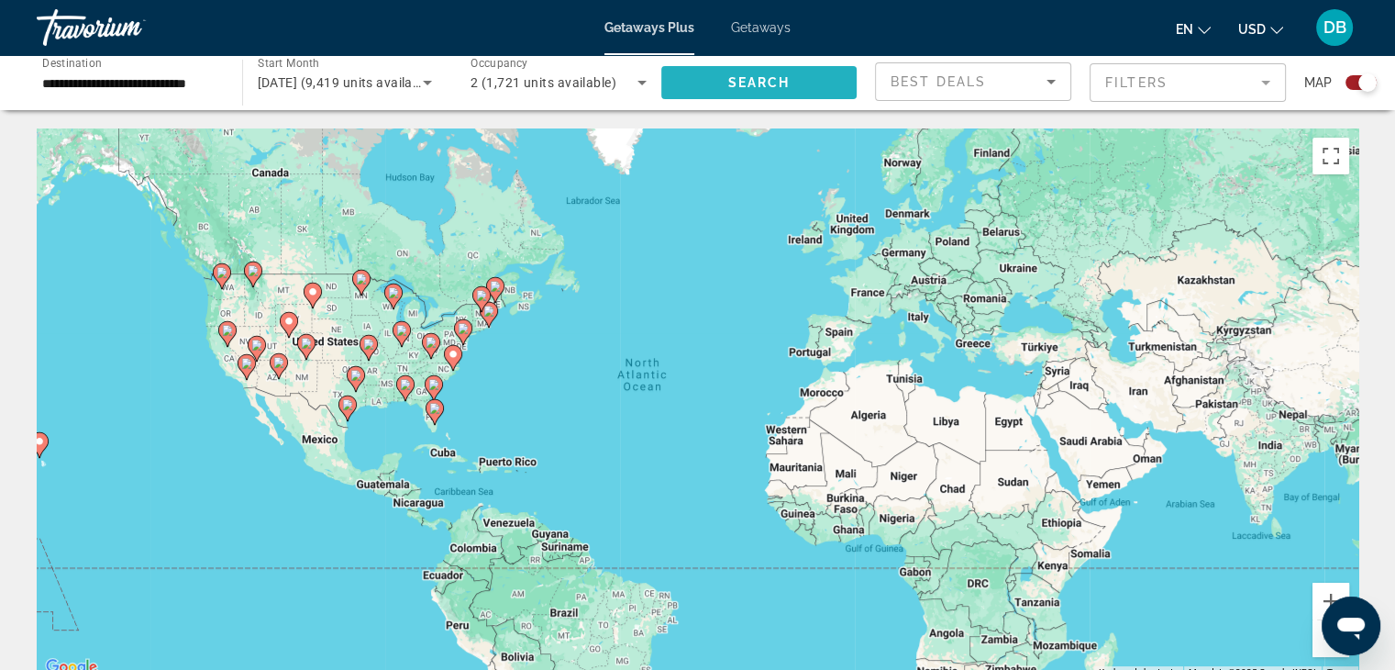
click at [678, 86] on span "Search widget" at bounding box center [759, 83] width 196 height 44
